Goal: Task Accomplishment & Management: Use online tool/utility

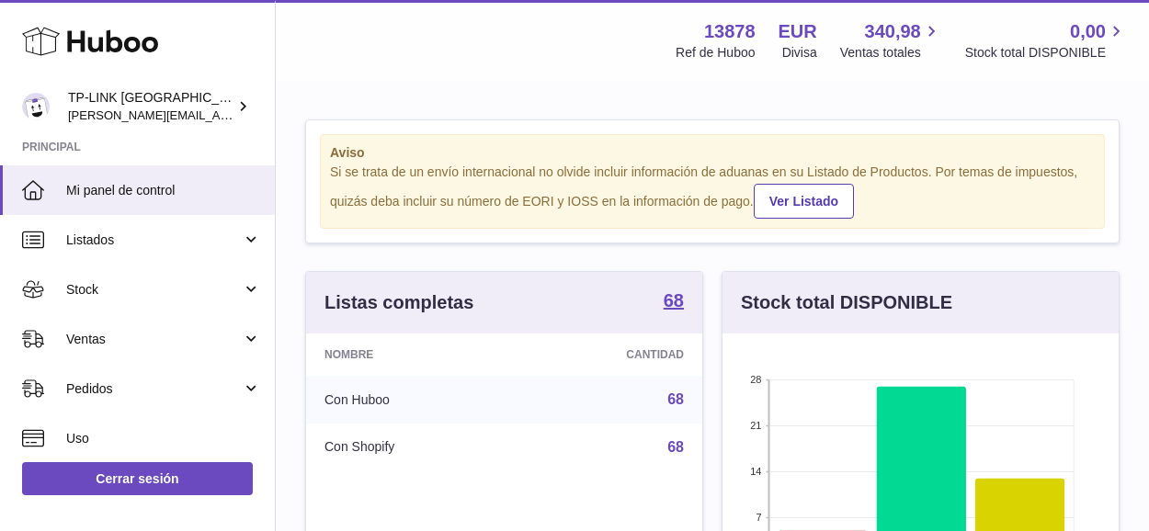
scroll to position [287, 396]
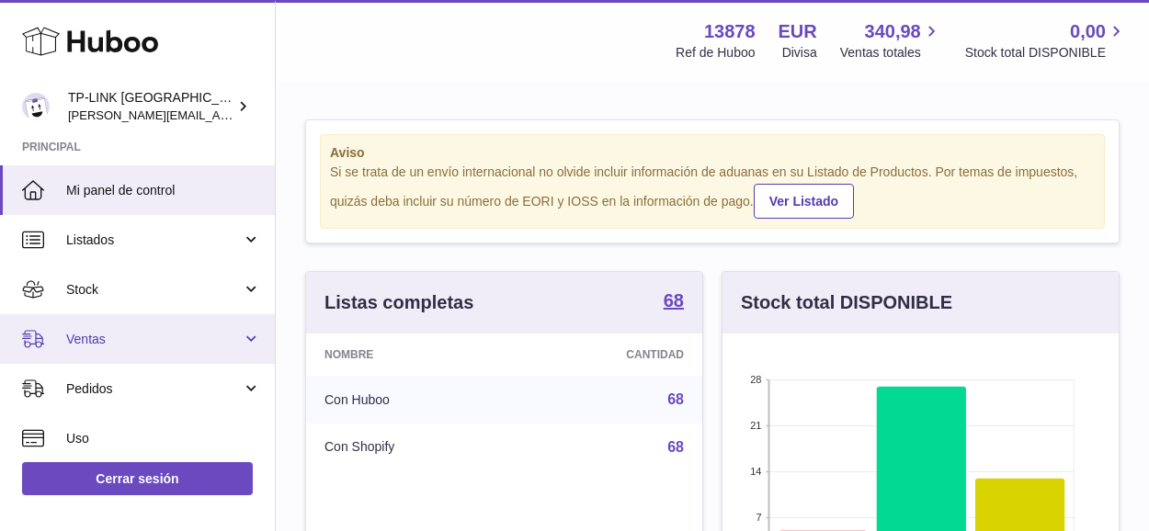
click at [254, 337] on link "Ventas" at bounding box center [137, 339] width 275 height 50
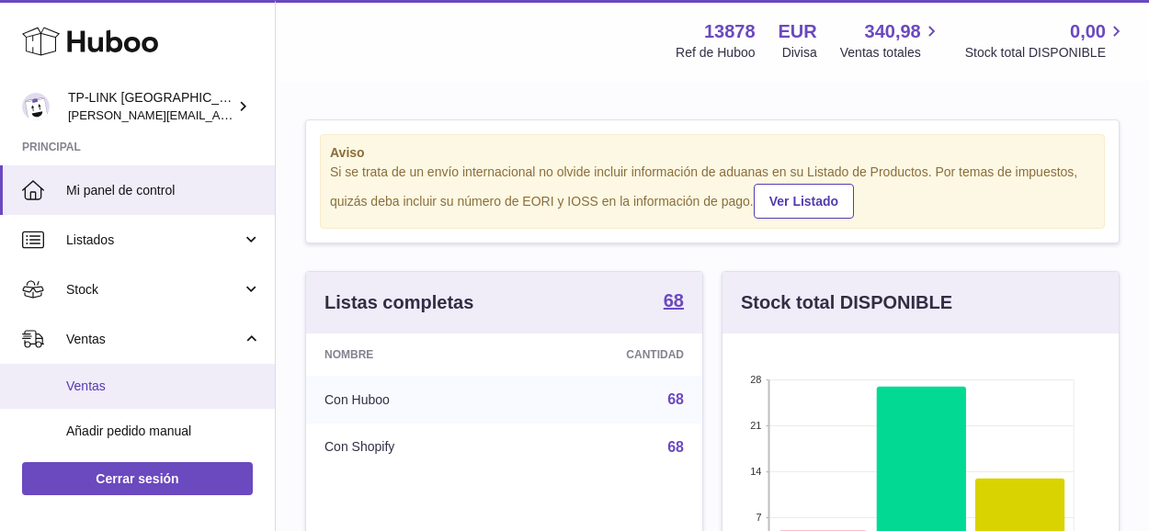
click at [116, 391] on span "Ventas" at bounding box center [163, 386] width 195 height 17
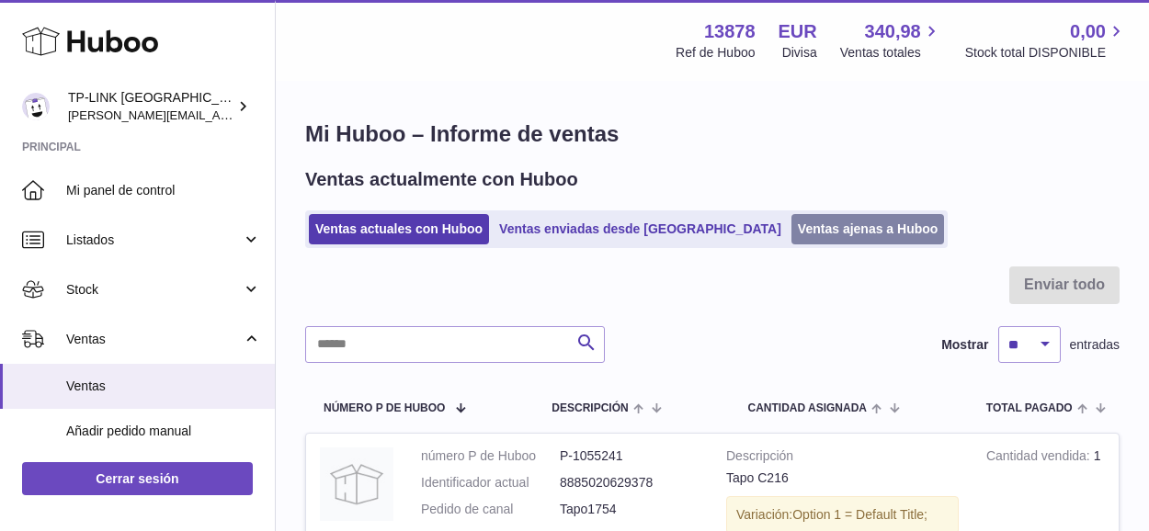
click at [792, 233] on link "Ventas ajenas a Huboo" at bounding box center [869, 229] width 154 height 30
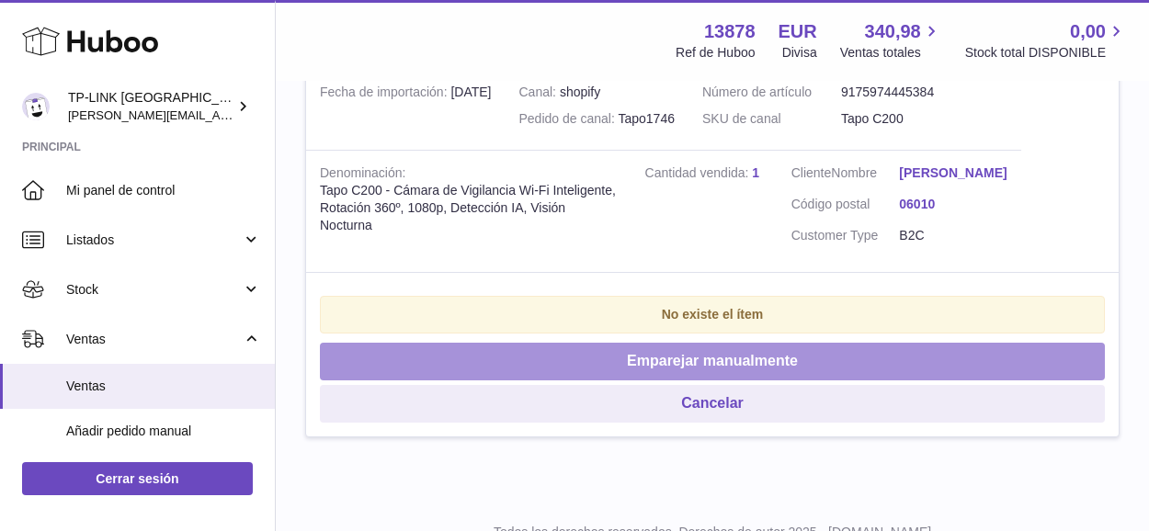
scroll to position [526, 0]
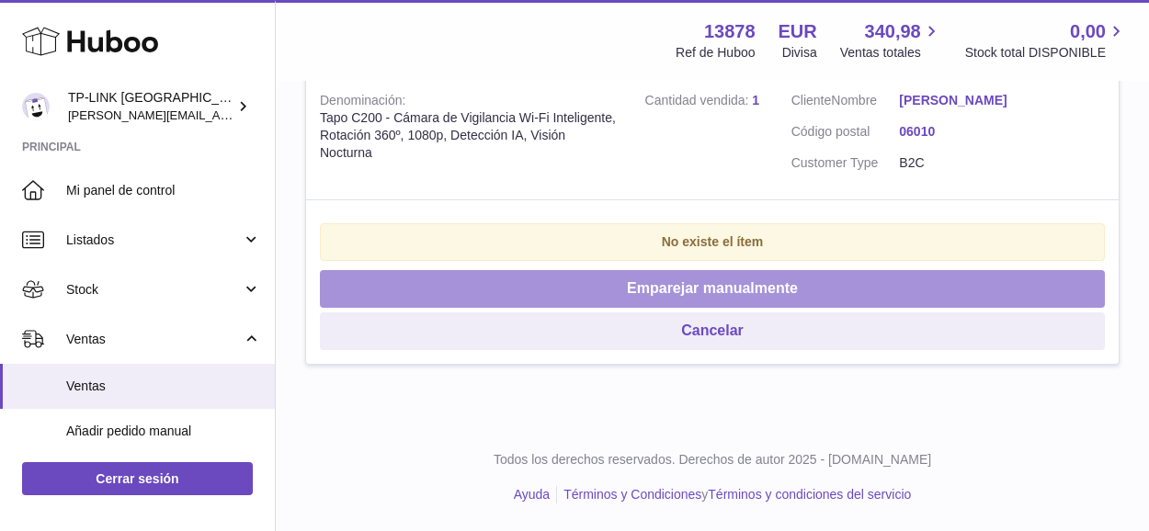
click at [746, 301] on button "Emparejar manualmente" at bounding box center [712, 289] width 785 height 38
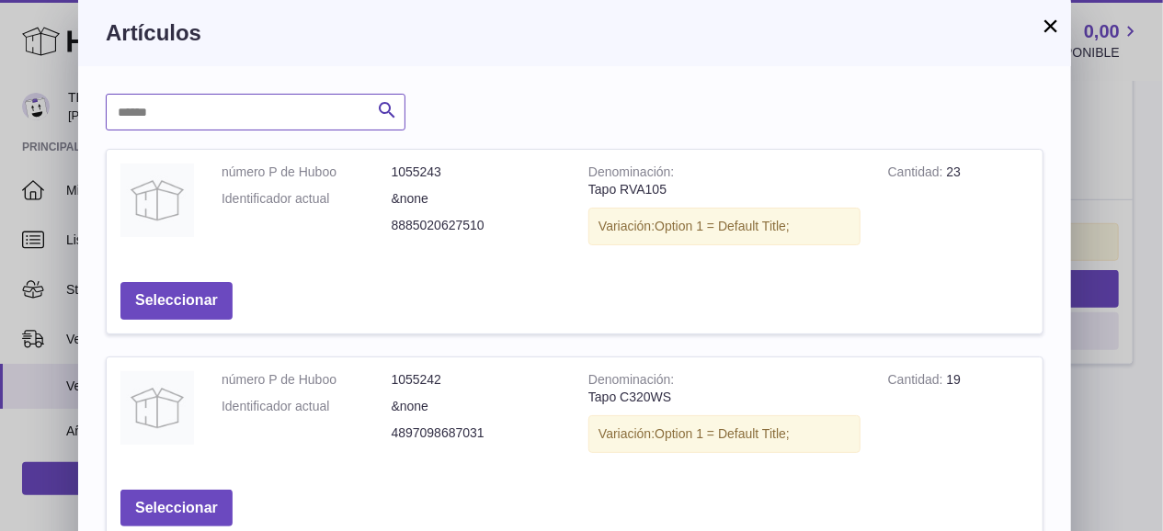
click at [325, 108] on input "text" at bounding box center [256, 112] width 300 height 37
type input "*"
type input "****"
click at [384, 120] on icon "submit" at bounding box center [387, 110] width 22 height 23
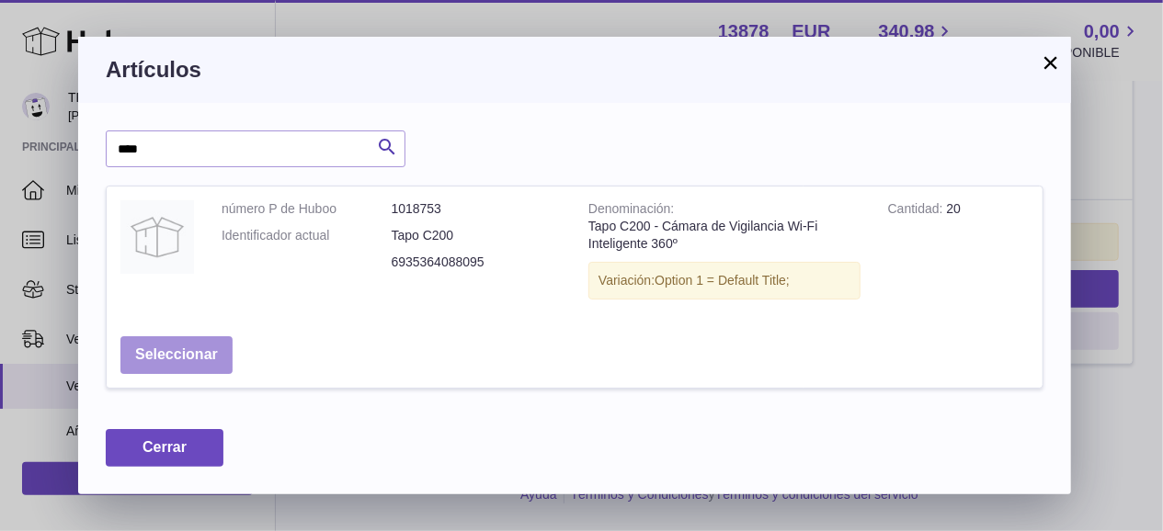
click at [129, 341] on button "Seleccionar" at bounding box center [176, 355] width 112 height 38
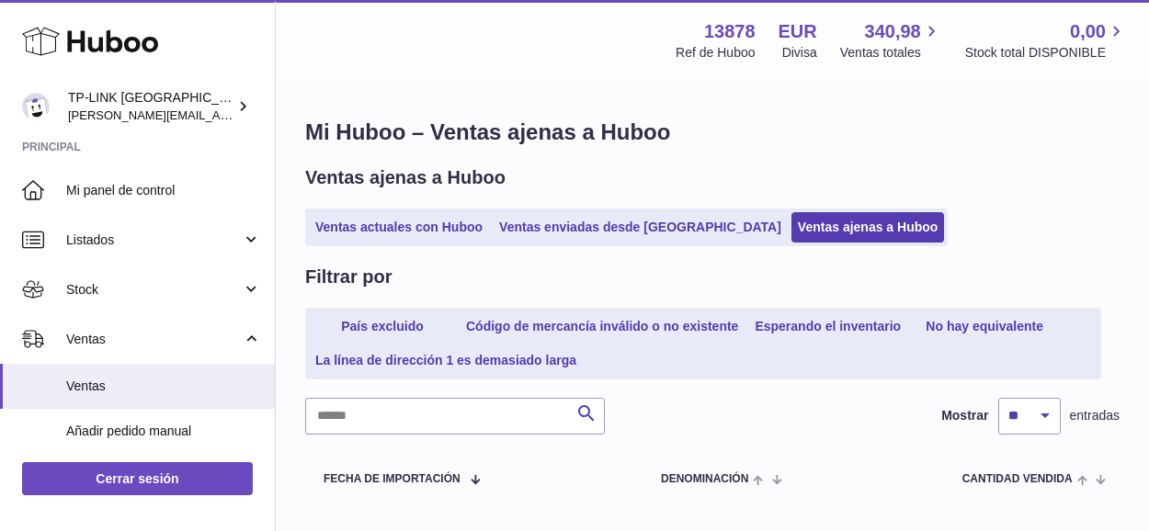
scroll to position [0, 0]
